Goal: Transaction & Acquisition: Download file/media

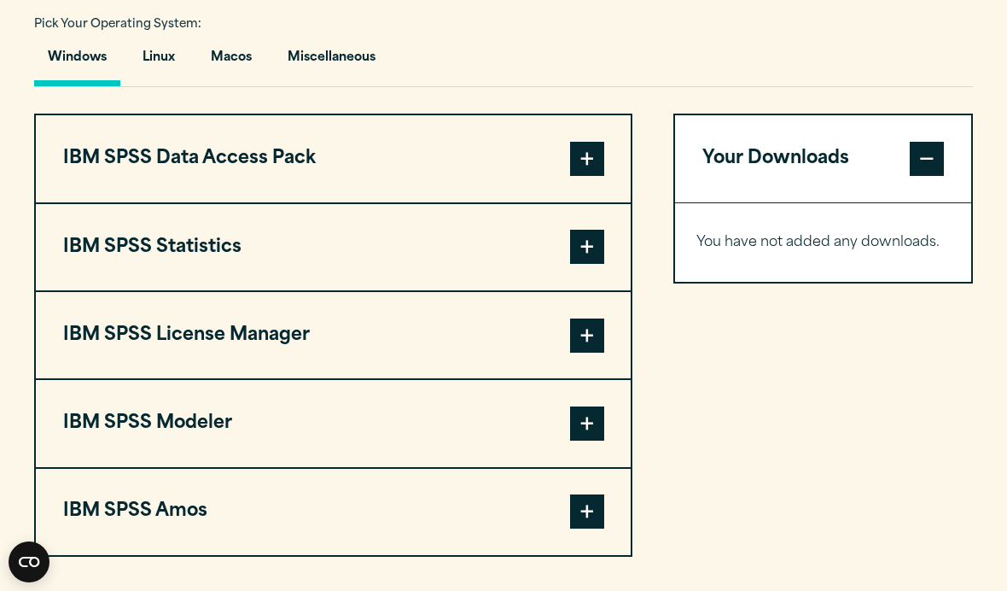
scroll to position [1272, 0]
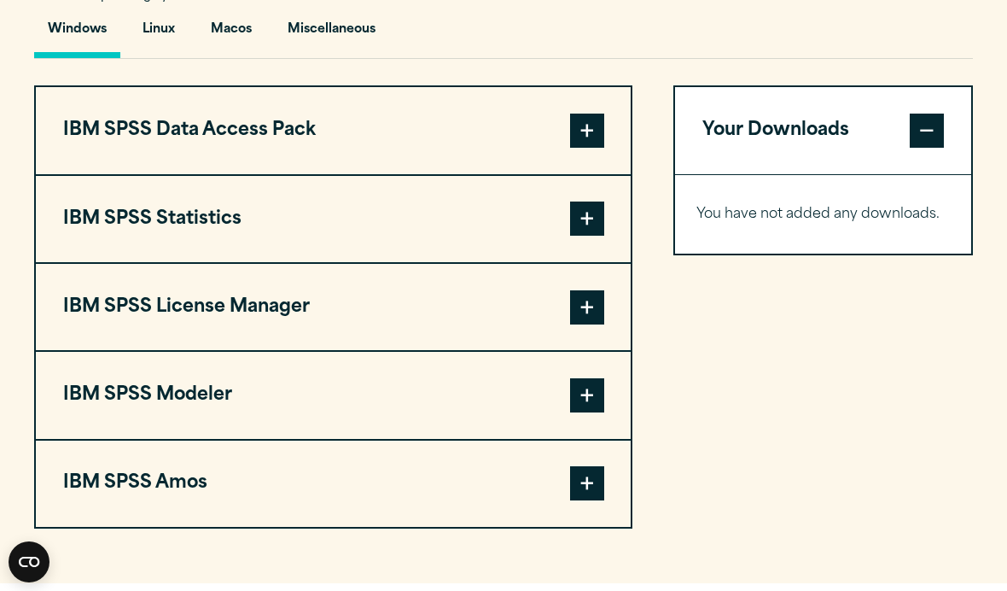
click at [596, 236] on span at bounding box center [587, 218] width 34 height 34
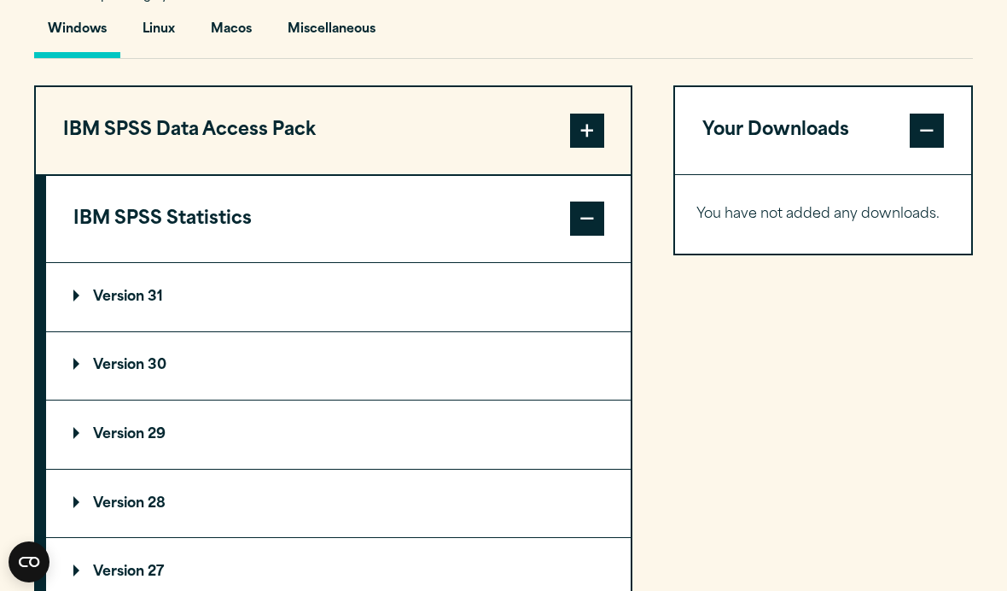
click at [140, 372] on p "Version 30" at bounding box center [119, 365] width 93 height 14
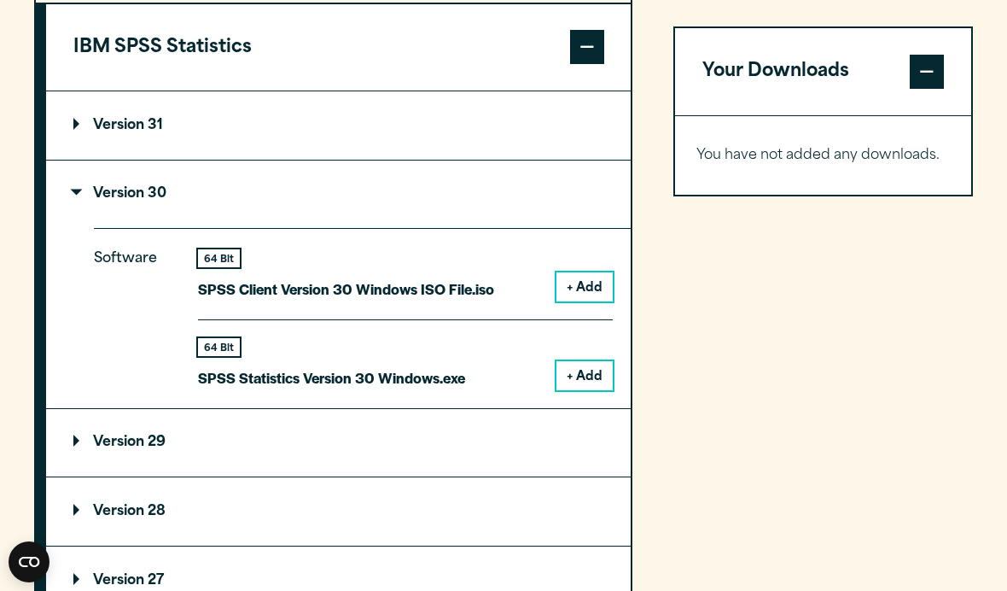
scroll to position [1443, 0]
click at [594, 302] on button "+ Add" at bounding box center [584, 287] width 56 height 29
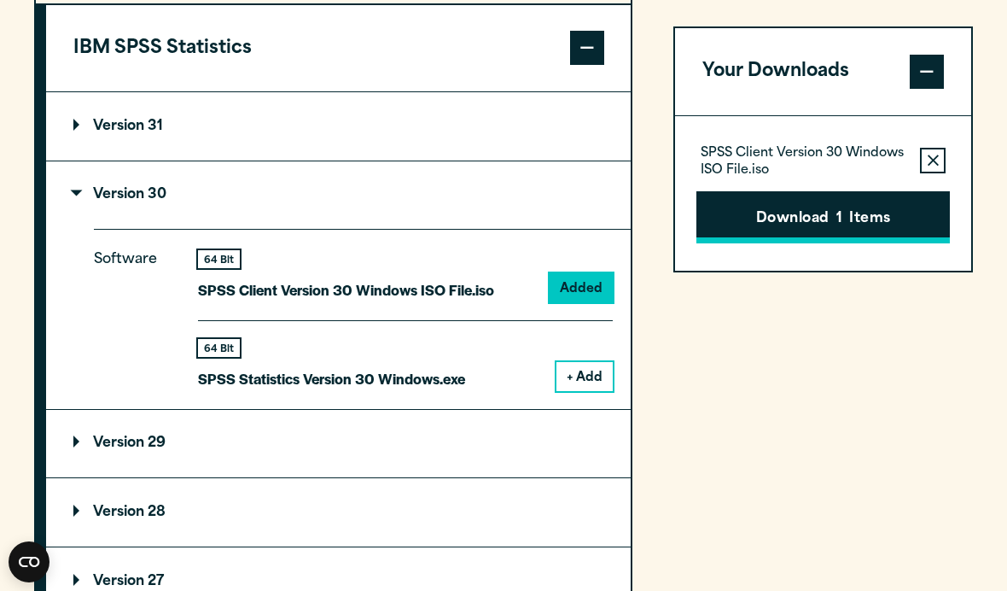
click at [768, 220] on button "Download 1 Items" at bounding box center [823, 217] width 254 height 53
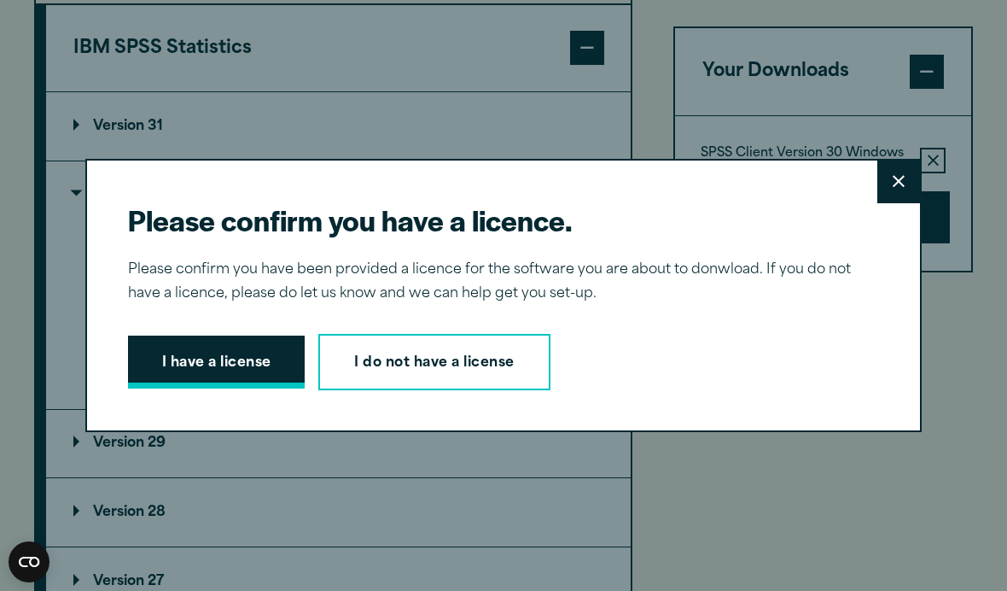
click at [259, 388] on button "I have a license" at bounding box center [217, 361] width 178 height 53
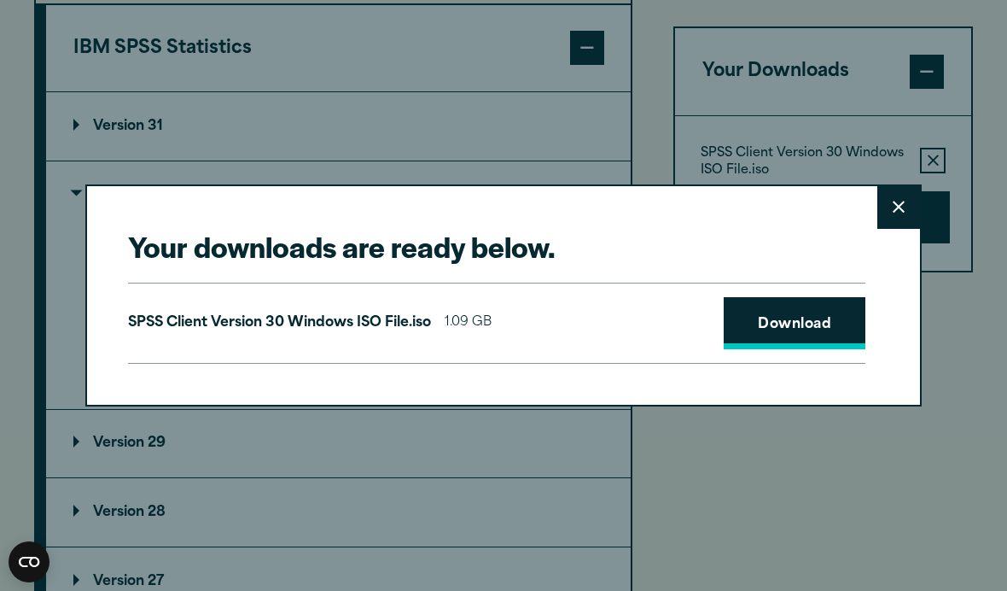
click at [830, 350] on link "Download" at bounding box center [795, 323] width 142 height 53
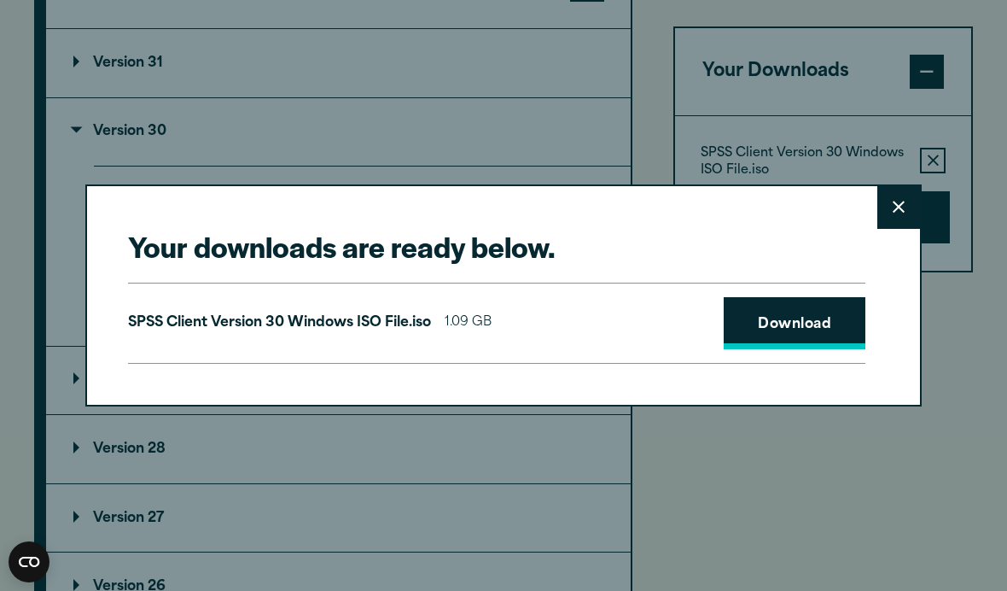
scroll to position [1507, 0]
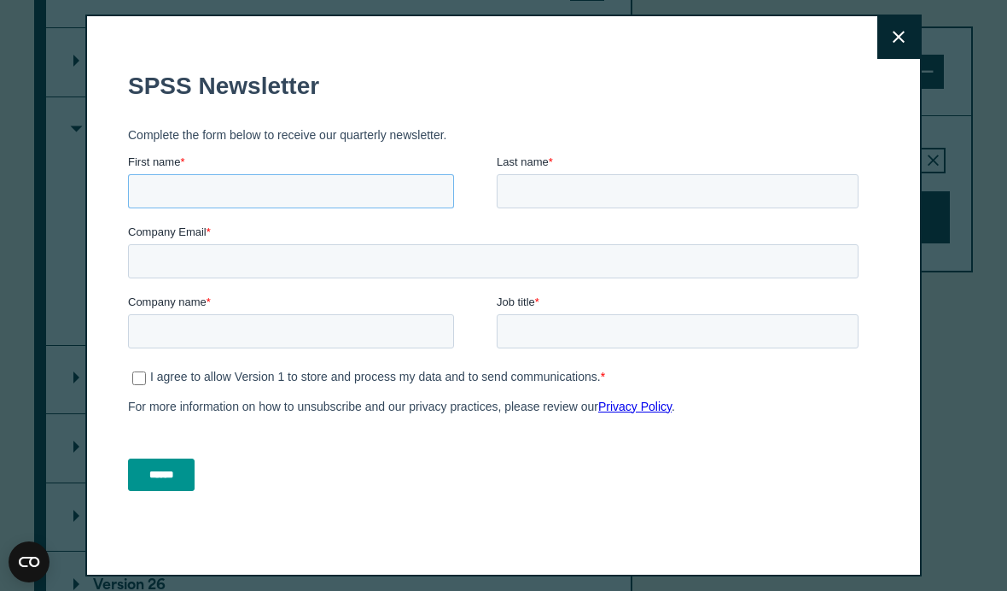
click at [370, 197] on input "First name *" at bounding box center [290, 191] width 326 height 34
type input "****"
click at [678, 178] on input "Last name *" at bounding box center [677, 191] width 362 height 34
type input "*****"
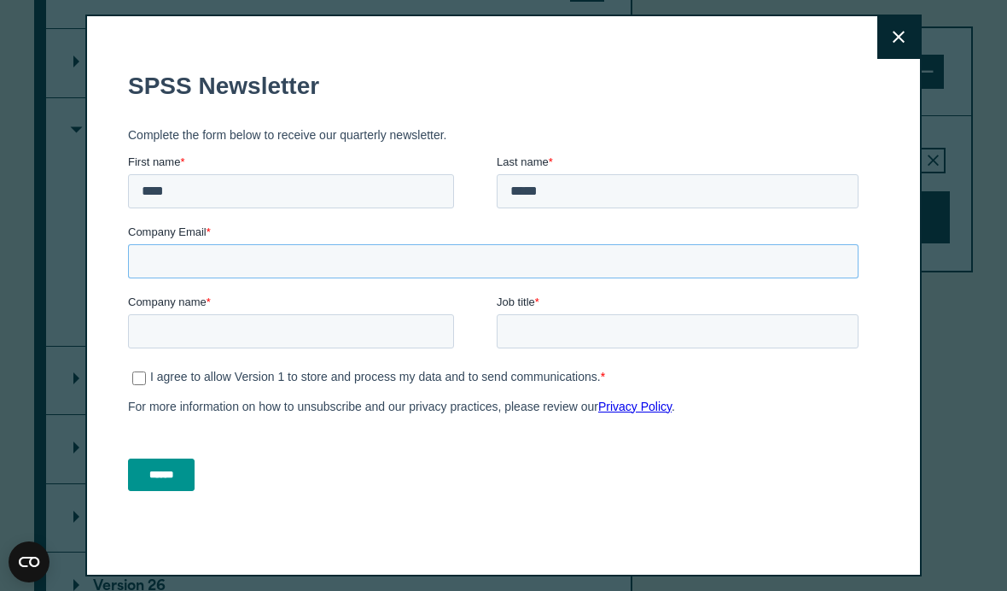
click at [586, 254] on input "Company Email *" at bounding box center [492, 261] width 731 height 34
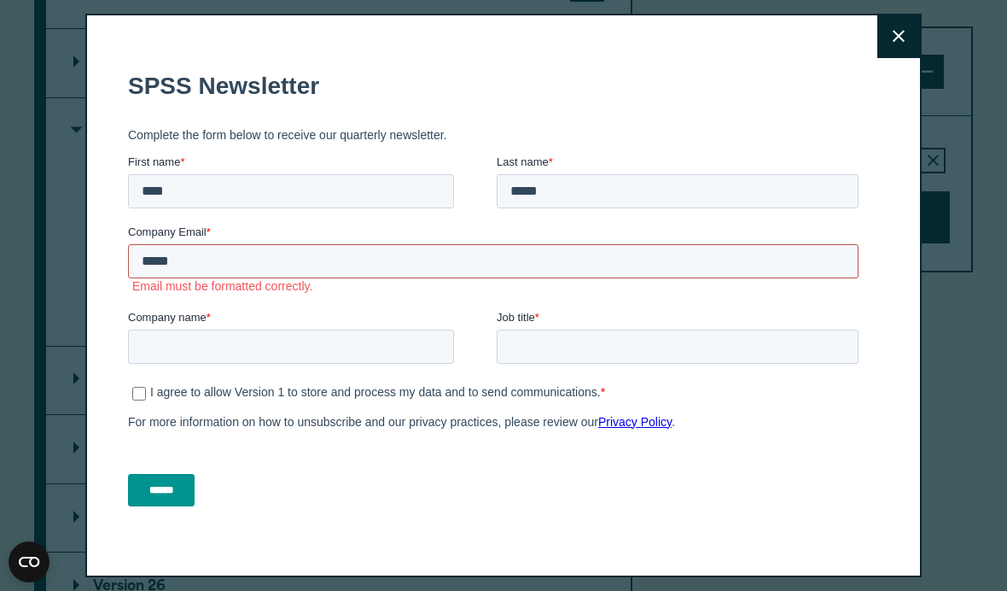
scroll to position [1507, 0]
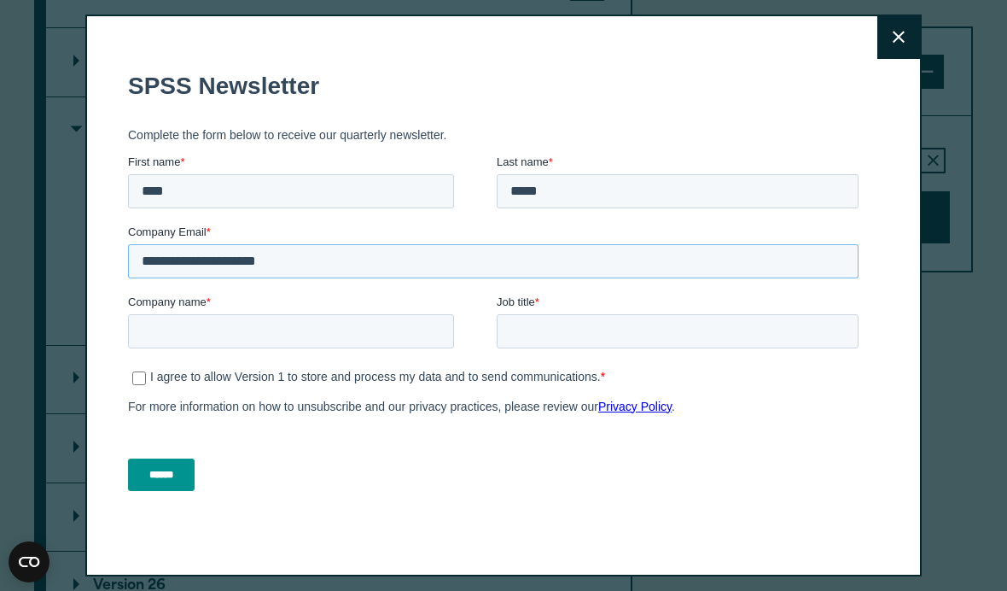
type input "**********"
click at [172, 348] on input "Company name *" at bounding box center [290, 331] width 326 height 34
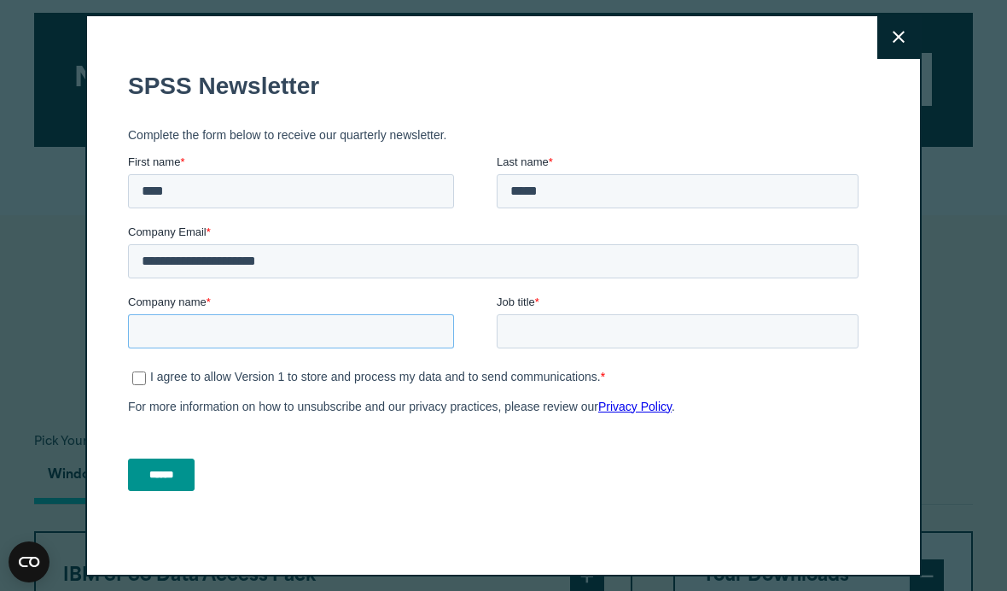
scroll to position [769, 0]
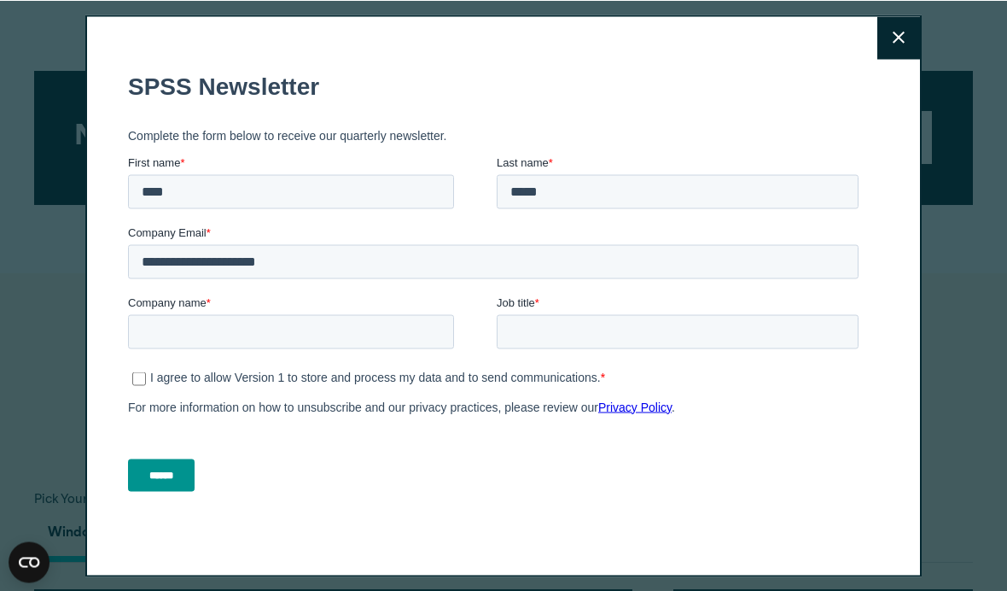
click at [903, 39] on icon at bounding box center [899, 37] width 12 height 13
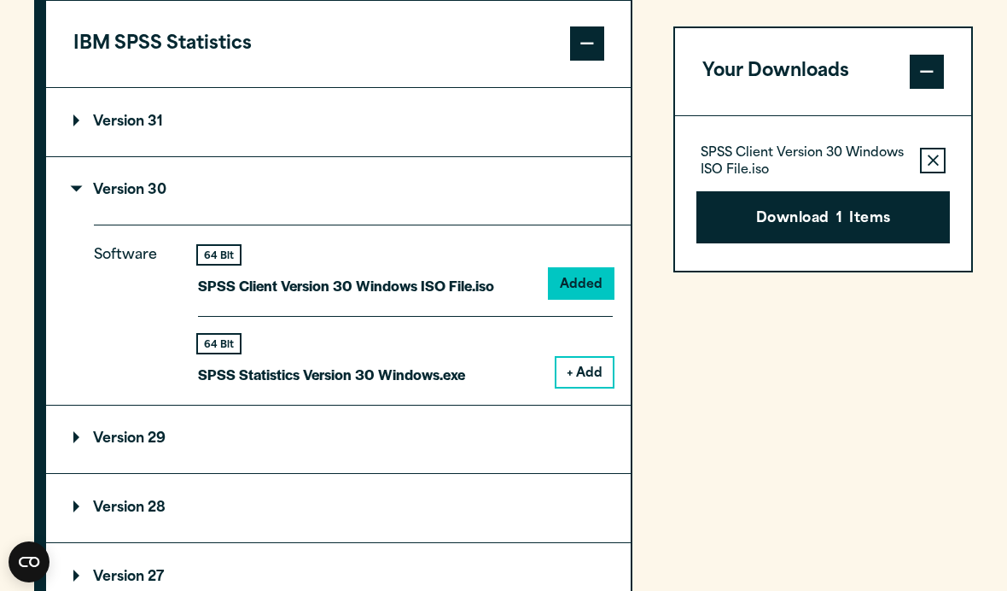
scroll to position [1454, 0]
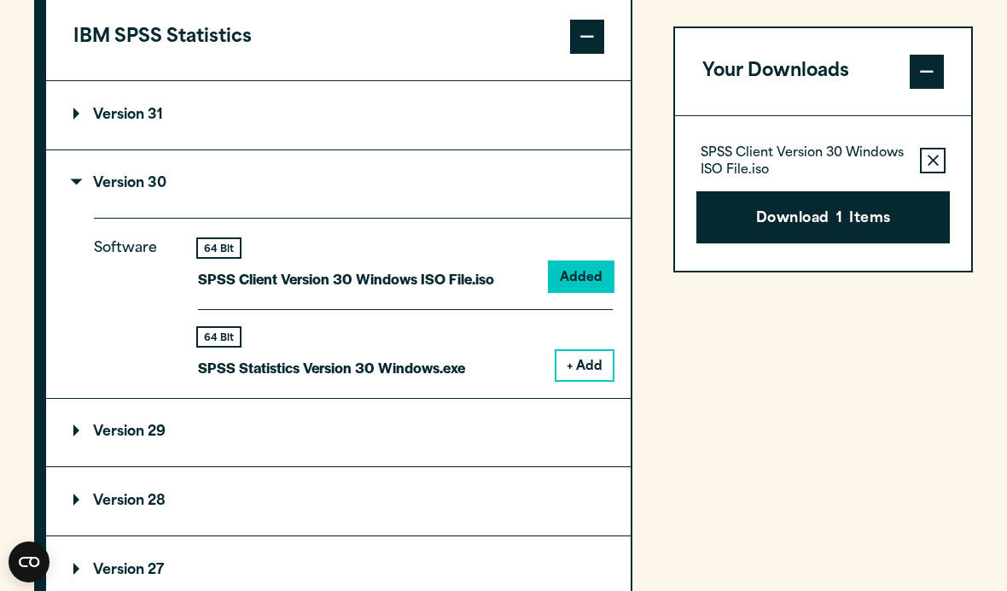
click at [586, 380] on button "+ Add" at bounding box center [584, 365] width 56 height 29
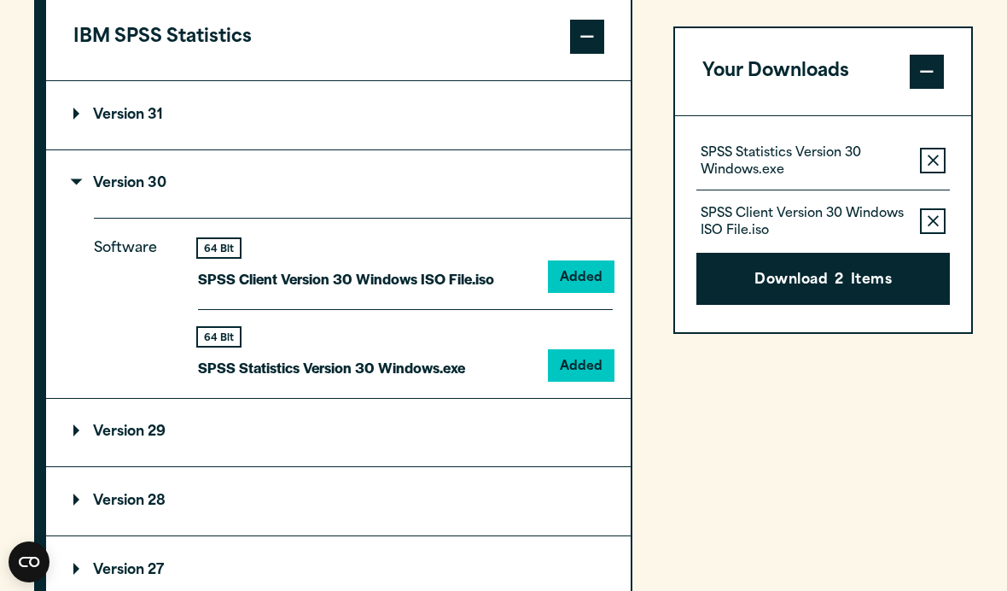
click at [950, 151] on div "SPSS Statistics Version 30 Windows.exe Remove this item from your software down…" at bounding box center [823, 167] width 254 height 48
click at [934, 223] on icon "button" at bounding box center [933, 222] width 11 height 12
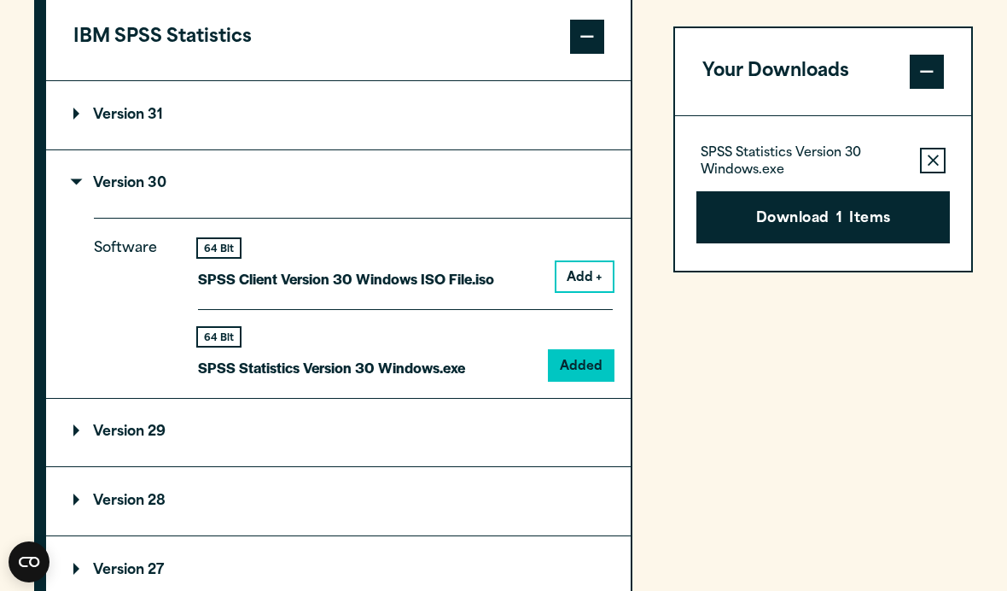
click at [843, 162] on p "SPSS Statistics Version 30 Windows.exe" at bounding box center [804, 162] width 207 height 34
click at [881, 218] on button "Download 1 Items" at bounding box center [823, 217] width 254 height 53
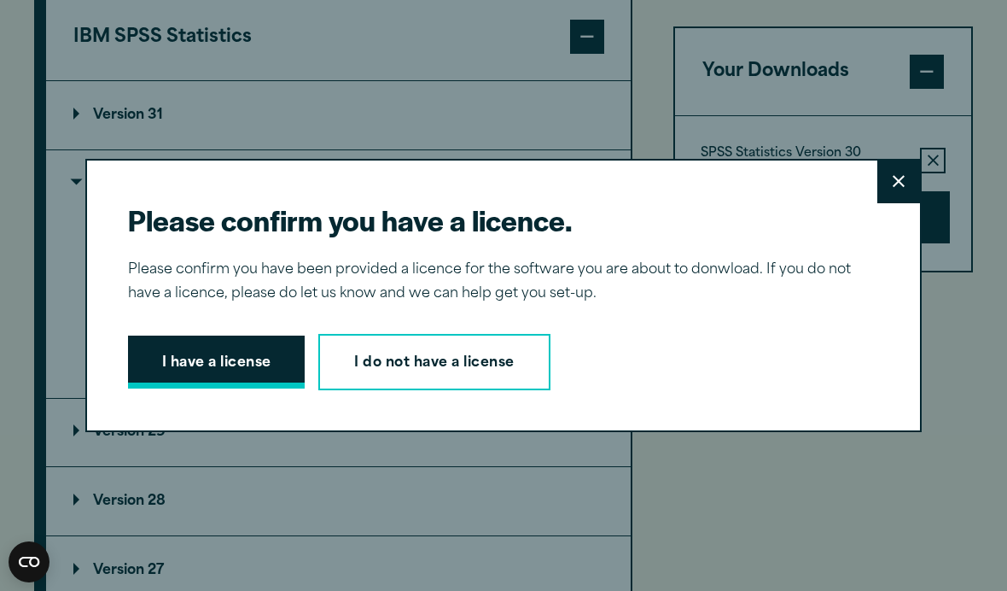
click at [170, 388] on button "I have a license" at bounding box center [217, 361] width 178 height 53
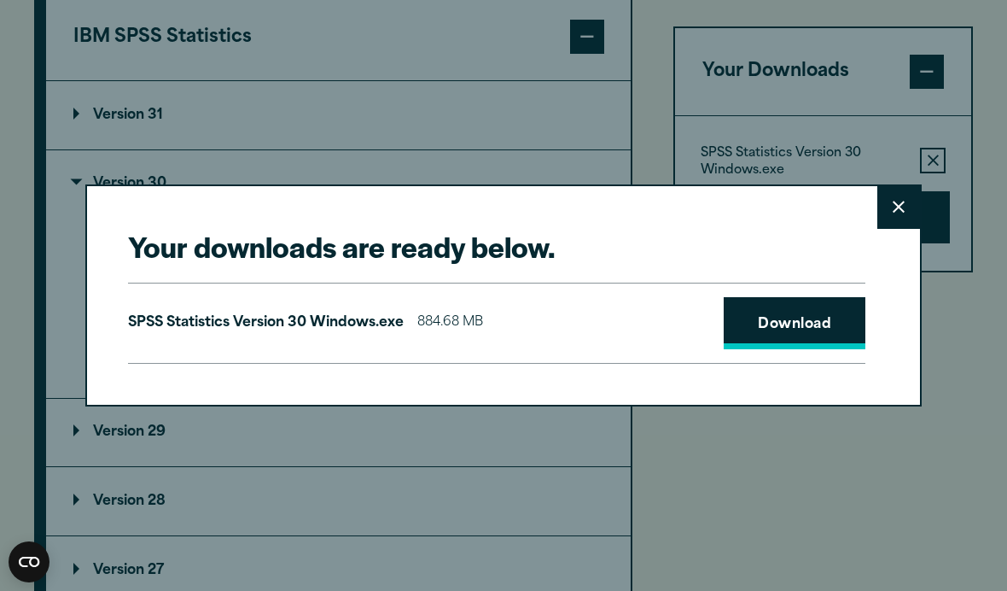
click at [795, 348] on link "Download" at bounding box center [795, 323] width 142 height 53
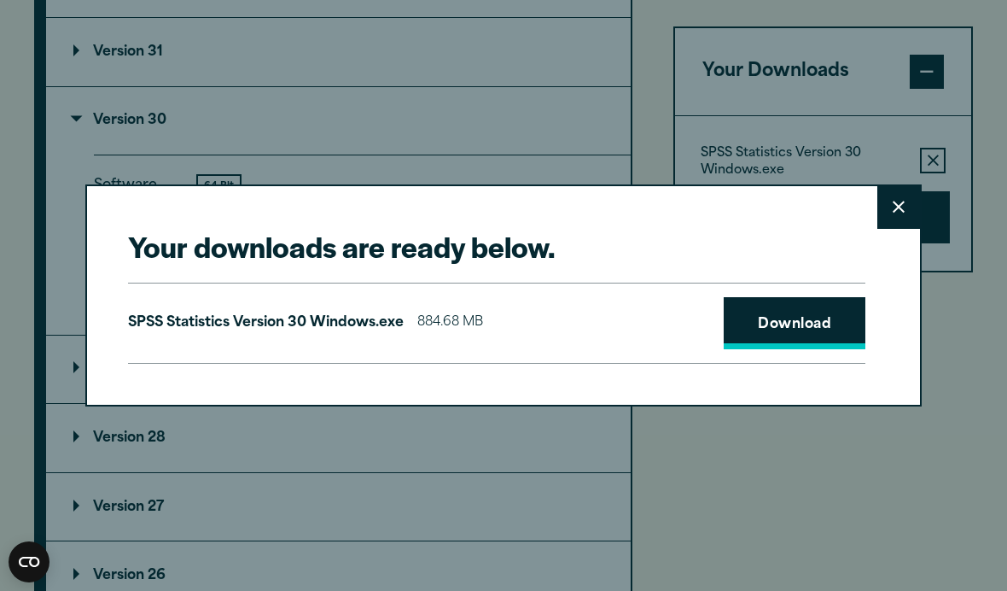
scroll to position [1518, 0]
